Goal: Check status: Check status

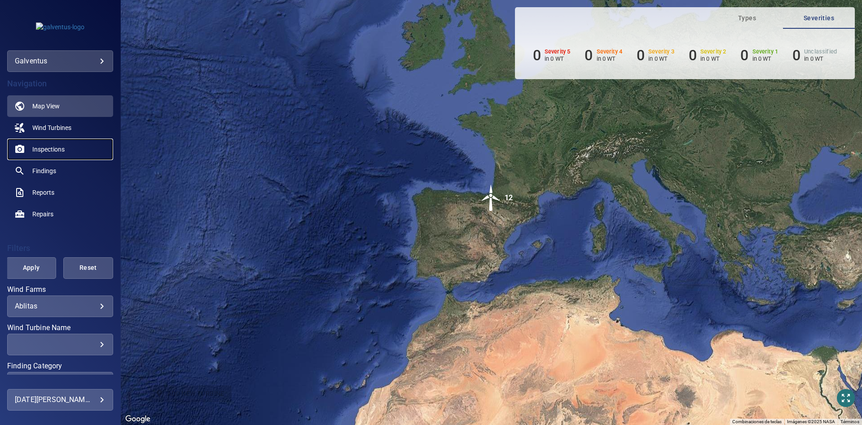
click at [35, 142] on link "Inspections" at bounding box center [60, 149] width 106 height 22
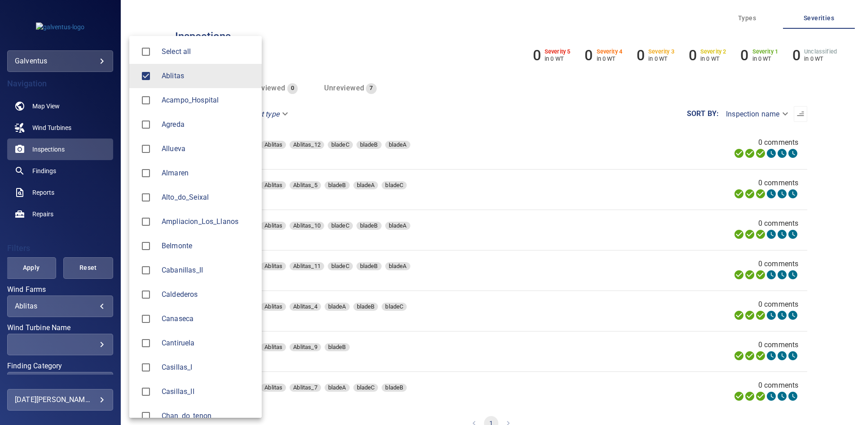
click at [49, 305] on body "**********" at bounding box center [431, 212] width 862 height 425
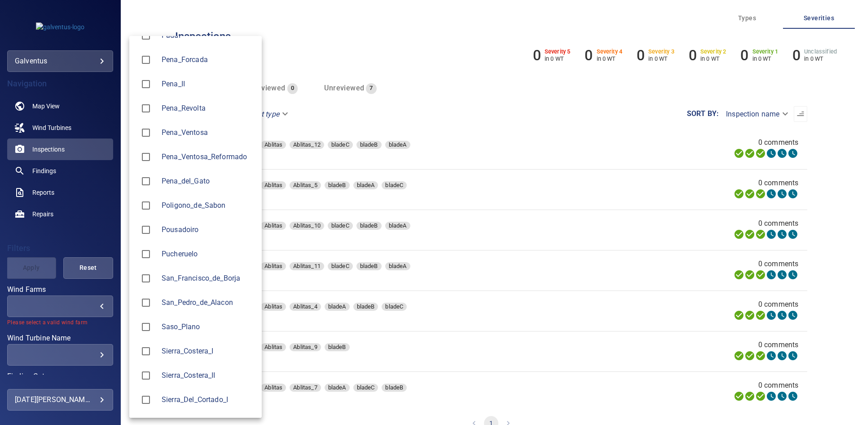
scroll to position [943, 0]
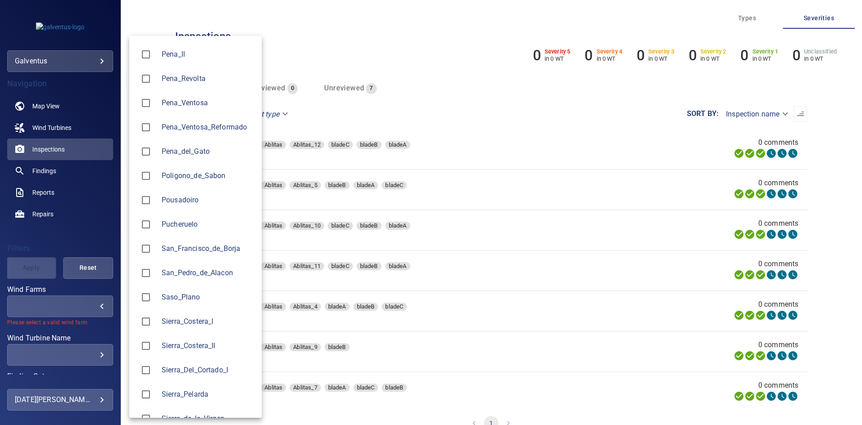
click at [185, 340] on li "Sierra_Costera_II" at bounding box center [195, 345] width 133 height 24
type input "**********"
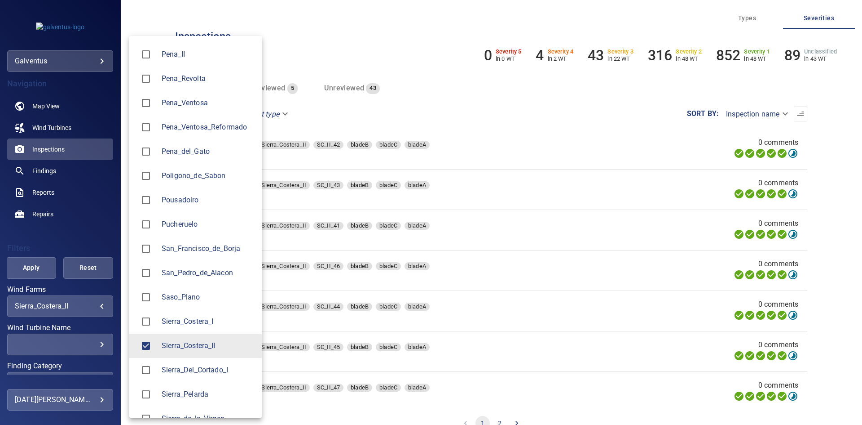
click at [88, 336] on div at bounding box center [431, 212] width 862 height 425
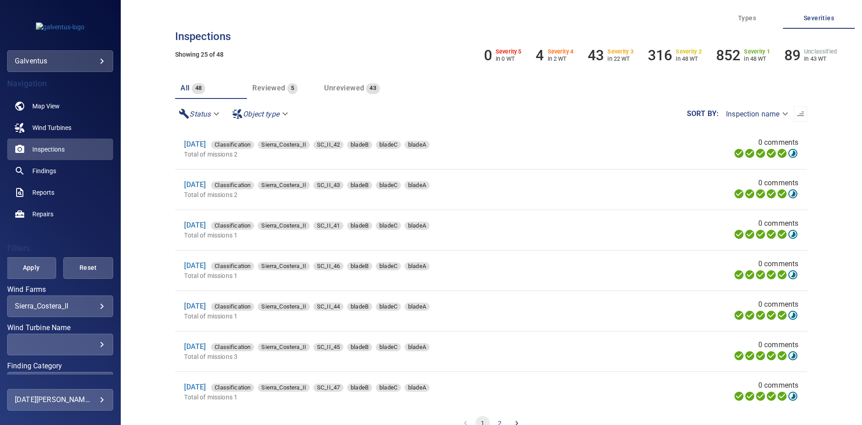
click at [89, 346] on div "Select all Ablitas Acampo_Hospital Agreda Allueva [GEOGRAPHIC_DATA] Alto_do_Sei…" at bounding box center [431, 212] width 862 height 425
click at [89, 346] on div "​" at bounding box center [60, 344] width 91 height 9
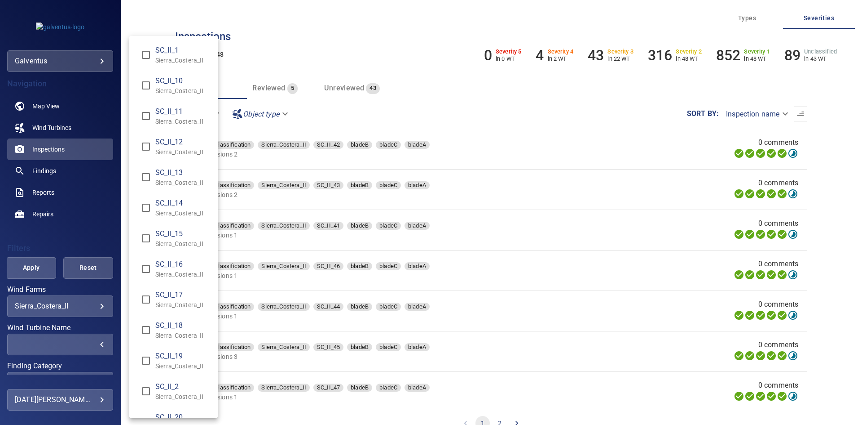
click at [161, 264] on span "SC_II_16" at bounding box center [182, 264] width 55 height 11
type input "**********"
click at [28, 268] on div "Wind Turbine Name" at bounding box center [431, 212] width 862 height 425
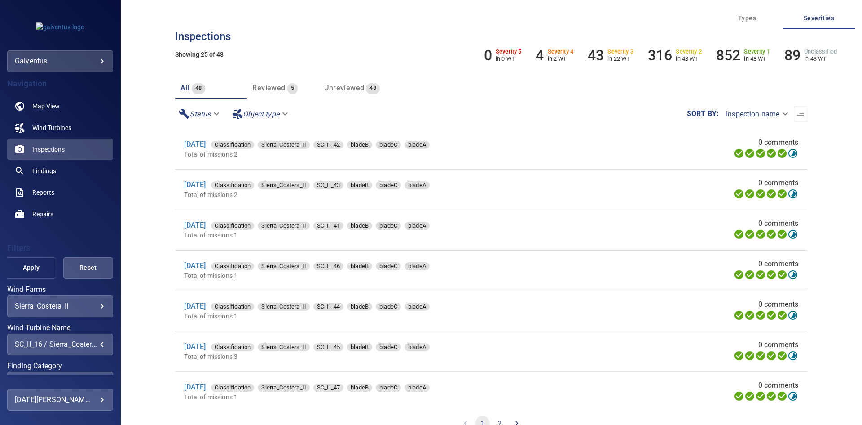
click at [28, 269] on span "Apply" at bounding box center [31, 267] width 27 height 11
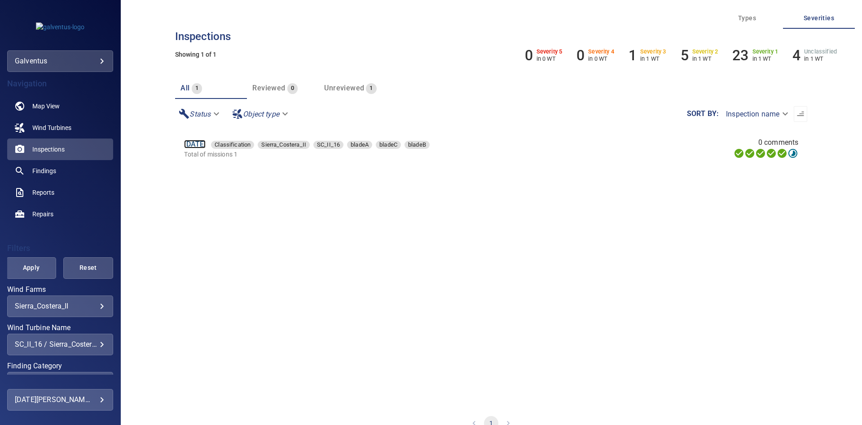
click at [206, 143] on link "[DATE]" at bounding box center [195, 144] width 22 height 9
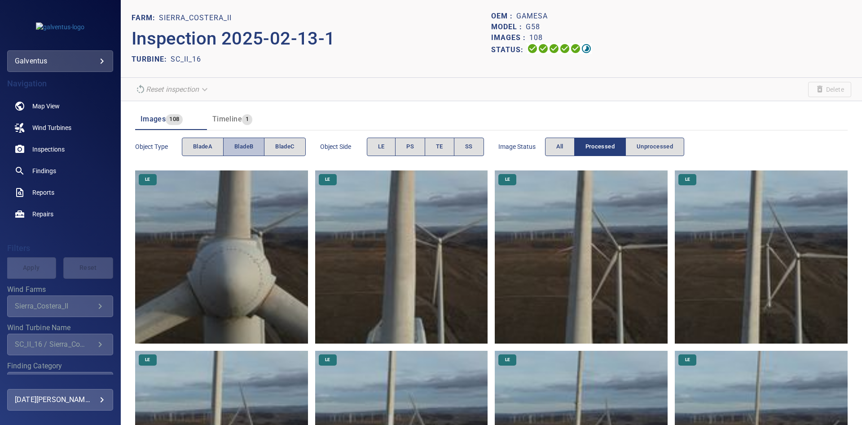
click at [251, 144] on span "bladeB" at bounding box center [243, 147] width 19 height 10
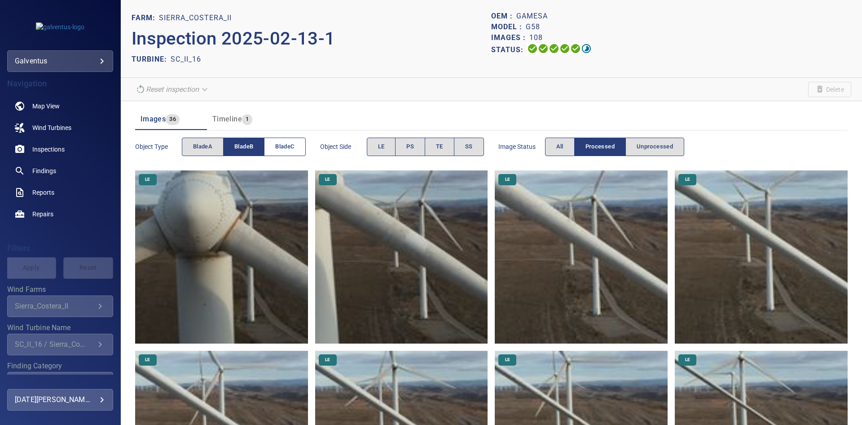
click at [277, 148] on span "bladeC" at bounding box center [284, 147] width 19 height 10
click at [262, 147] on button "bladeB" at bounding box center [243, 146] width 41 height 18
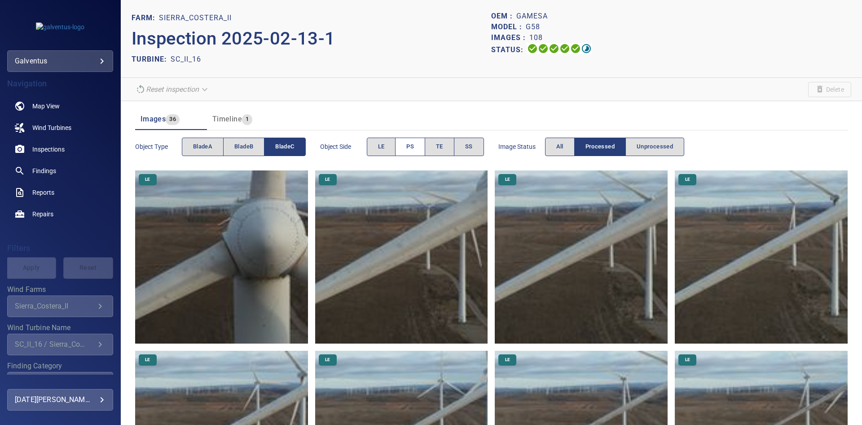
click at [409, 144] on span "PS" at bounding box center [411, 147] width 8 height 10
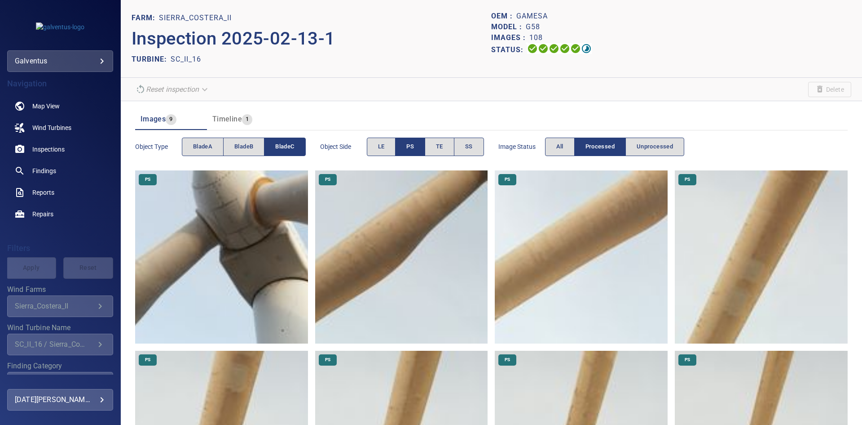
scroll to position [135, 0]
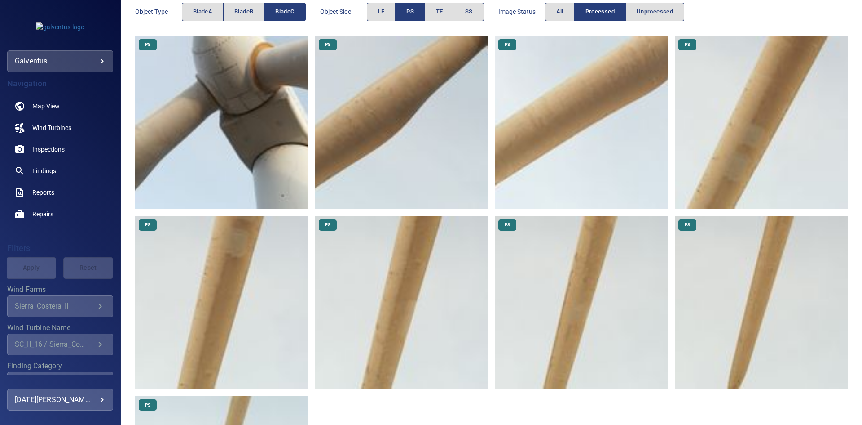
click at [553, 317] on img at bounding box center [581, 302] width 173 height 173
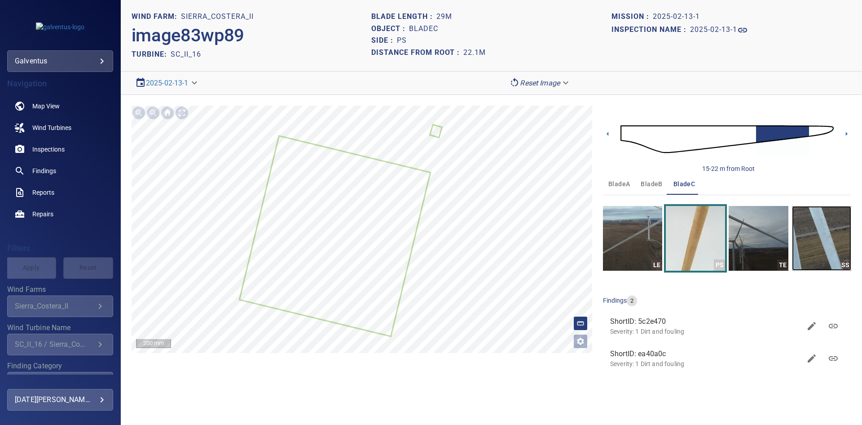
click at [812, 249] on img "button" at bounding box center [821, 238] width 59 height 65
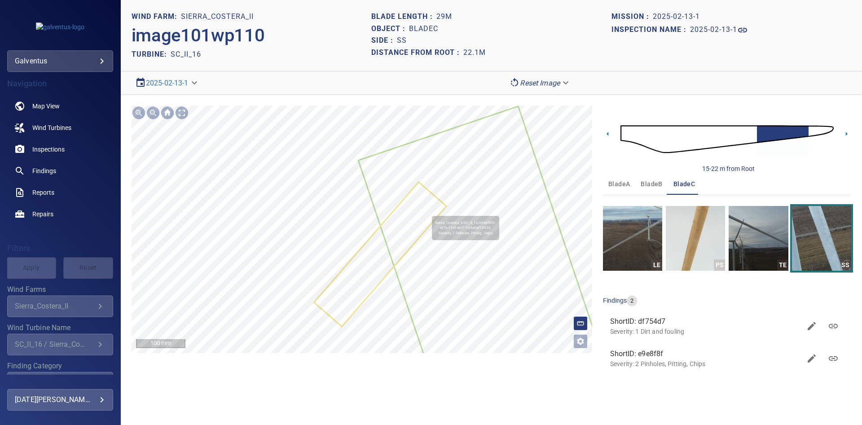
click at [428, 212] on icon at bounding box center [380, 254] width 131 height 142
